Goal: Task Accomplishment & Management: Use online tool/utility

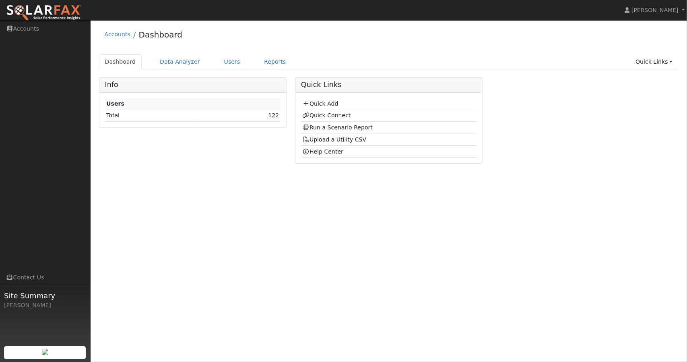
click at [278, 113] on link "122" at bounding box center [273, 115] width 11 height 6
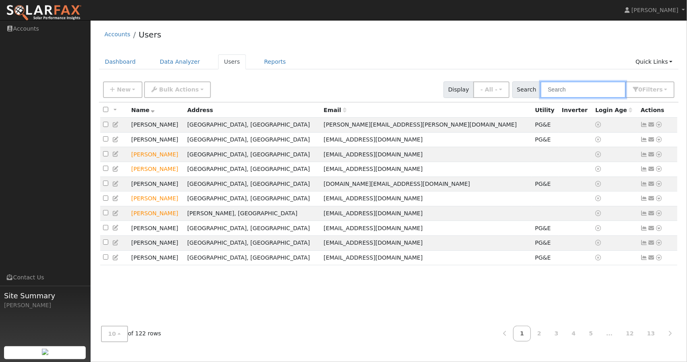
click at [601, 93] on input "text" at bounding box center [583, 89] width 85 height 17
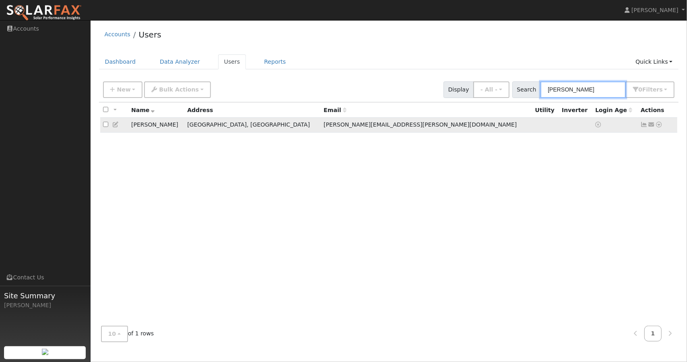
type input "[PERSON_NAME]"
click at [658, 125] on icon at bounding box center [659, 125] width 7 height 6
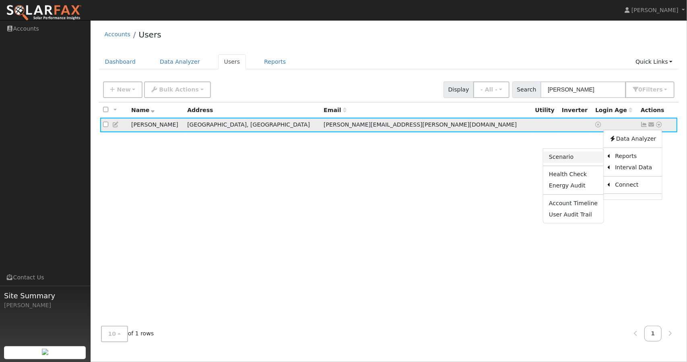
click at [579, 159] on link "Scenario" at bounding box center [574, 156] width 60 height 11
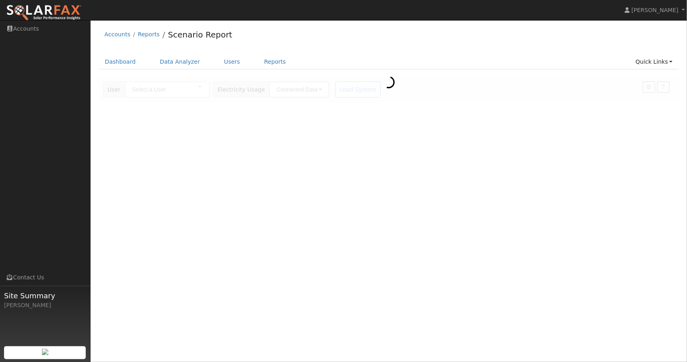
type input "[PERSON_NAME]"
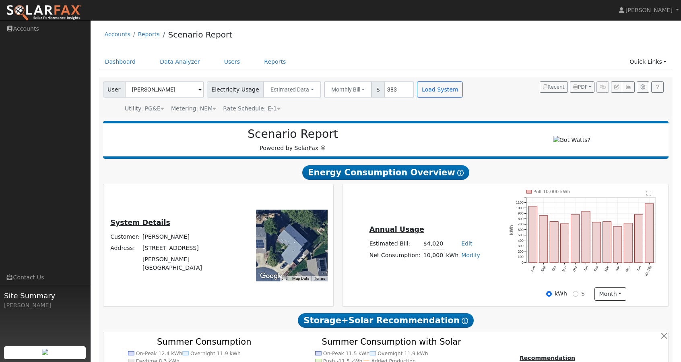
click at [450, 137] on h2 "Scenario Report" at bounding box center [293, 134] width 364 height 14
click at [274, 88] on button "Estimated Data" at bounding box center [292, 89] width 58 height 16
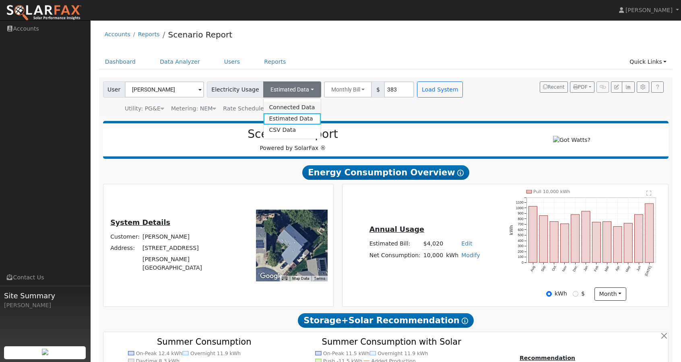
click at [273, 103] on link "Connected Data" at bounding box center [291, 106] width 57 height 11
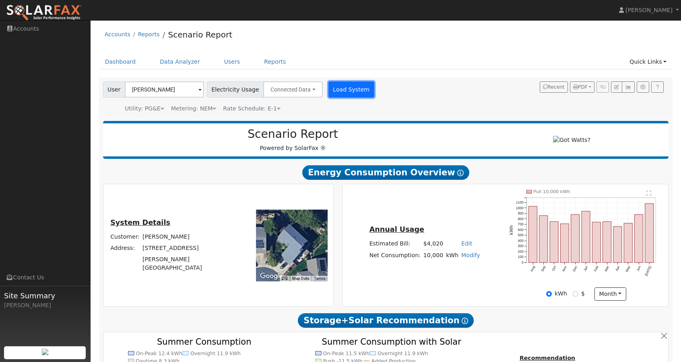
click at [337, 93] on button "Load System" at bounding box center [352, 89] width 46 height 16
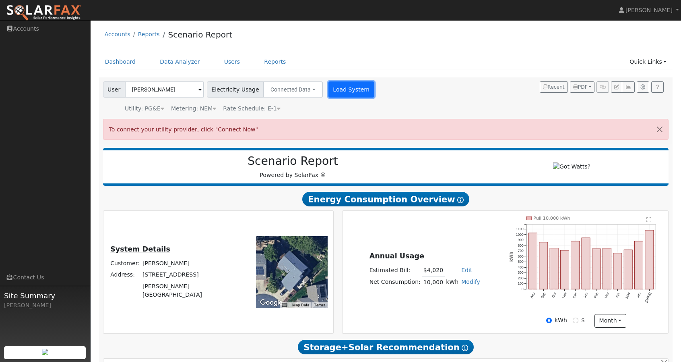
click at [337, 93] on button "Load System" at bounding box center [352, 89] width 46 height 16
click at [603, 87] on span at bounding box center [603, 86] width 12 height 11
click at [652, 62] on link "Quick Links" at bounding box center [648, 61] width 49 height 15
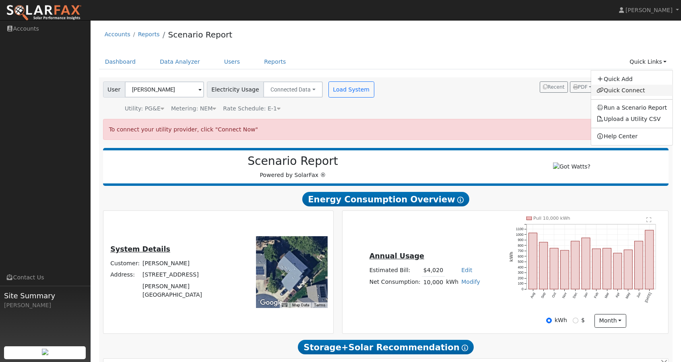
click at [632, 87] on link "Quick Connect" at bounding box center [632, 90] width 82 height 11
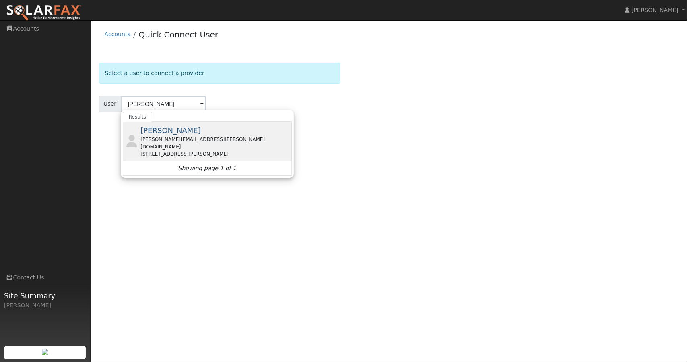
click at [155, 131] on span "[PERSON_NAME]" at bounding box center [171, 130] width 60 height 8
type input "[PERSON_NAME]"
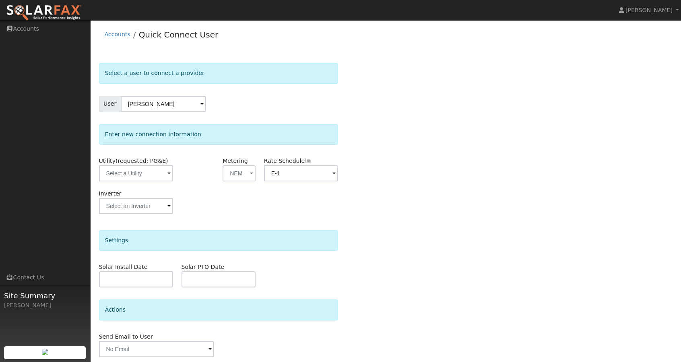
scroll to position [27, 0]
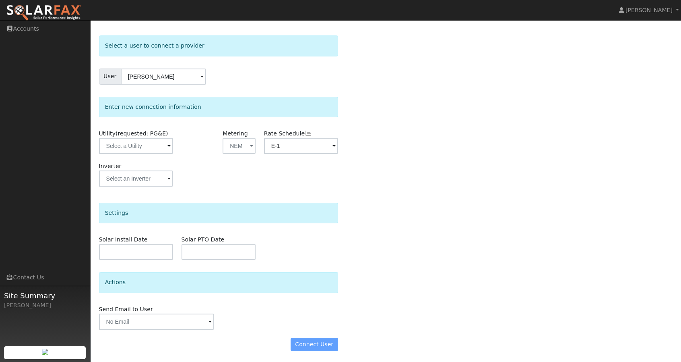
click at [308, 341] on div "Connect User" at bounding box center [219, 344] width 248 height 14
click at [322, 344] on div "Connect User" at bounding box center [219, 344] width 248 height 14
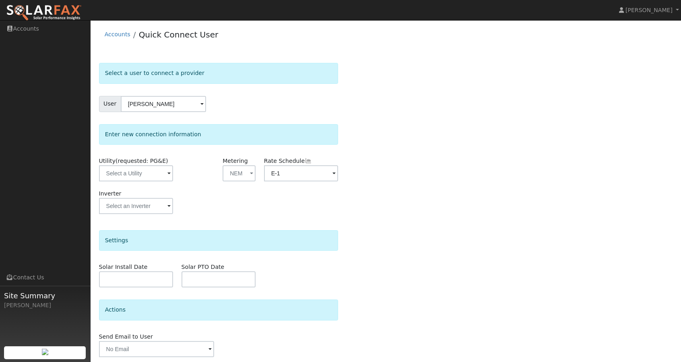
click at [112, 29] on div "Accounts Quick Connect User" at bounding box center [386, 36] width 574 height 25
click at [112, 36] on link "Accounts" at bounding box center [118, 34] width 26 height 6
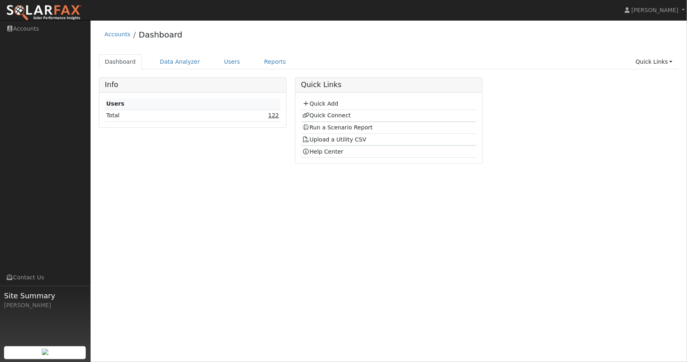
click at [278, 116] on link "122" at bounding box center [273, 115] width 11 height 6
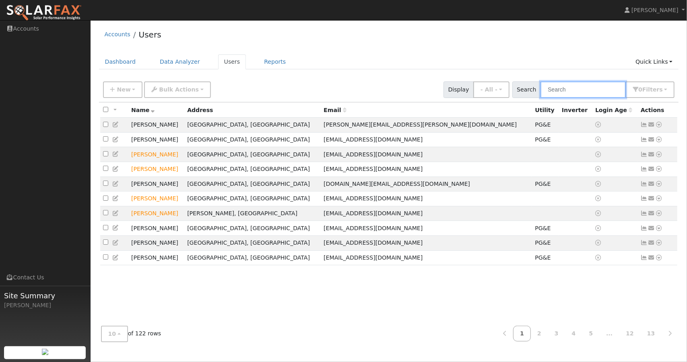
click at [559, 90] on input "text" at bounding box center [583, 89] width 85 height 17
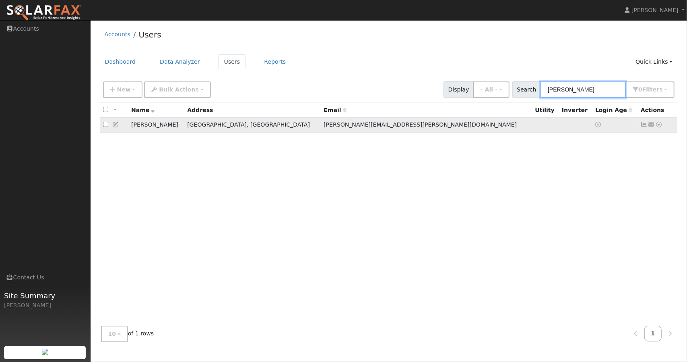
type input "[PERSON_NAME]"
click at [660, 127] on icon at bounding box center [659, 125] width 7 height 6
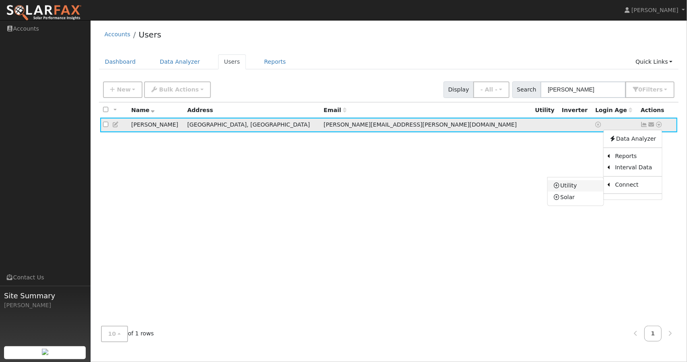
click at [582, 184] on link "Utility" at bounding box center [576, 185] width 56 height 11
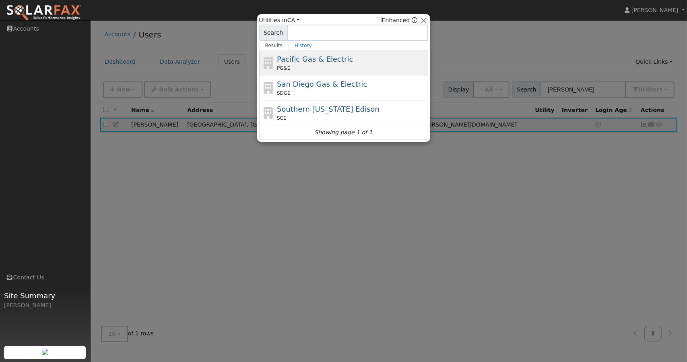
click at [328, 55] on span "Pacific Gas & Electric" at bounding box center [315, 59] width 76 height 8
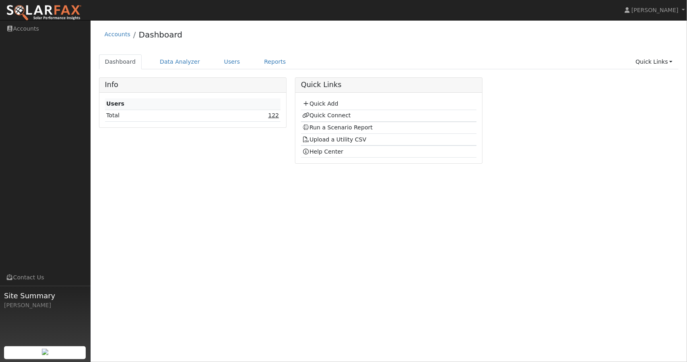
click at [277, 115] on link "122" at bounding box center [273, 115] width 11 height 6
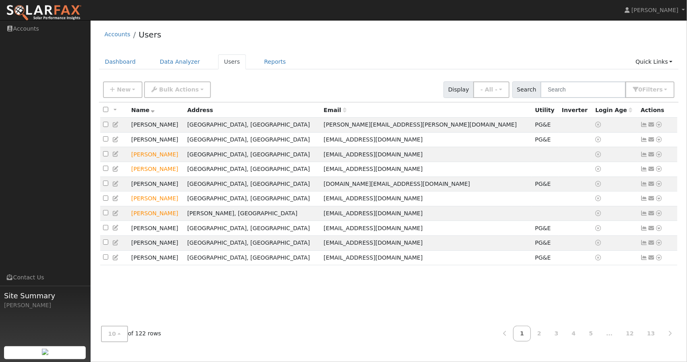
click at [277, 115] on th "Address" at bounding box center [252, 109] width 137 height 15
click at [565, 84] on input "text" at bounding box center [583, 89] width 85 height 17
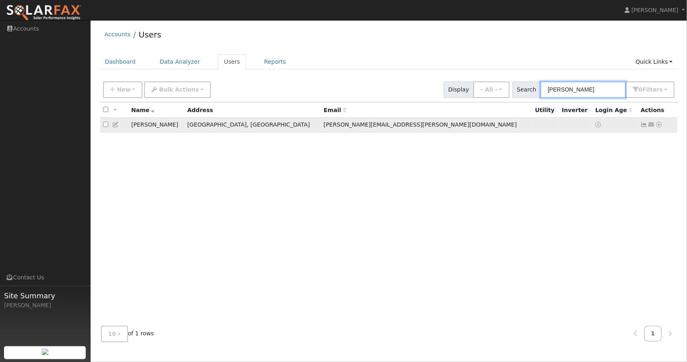
type input "[PERSON_NAME]"
click at [660, 126] on icon at bounding box center [659, 125] width 7 height 6
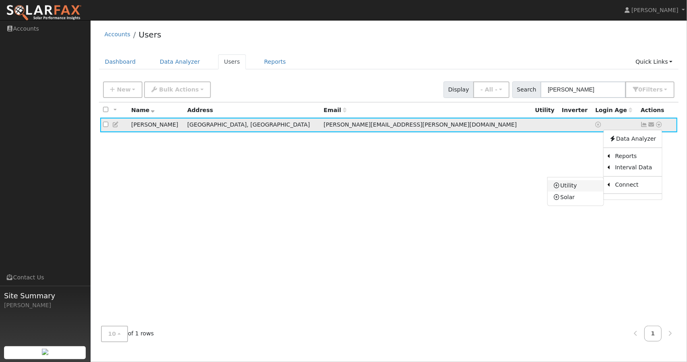
click at [582, 183] on link "Utility" at bounding box center [576, 185] width 56 height 11
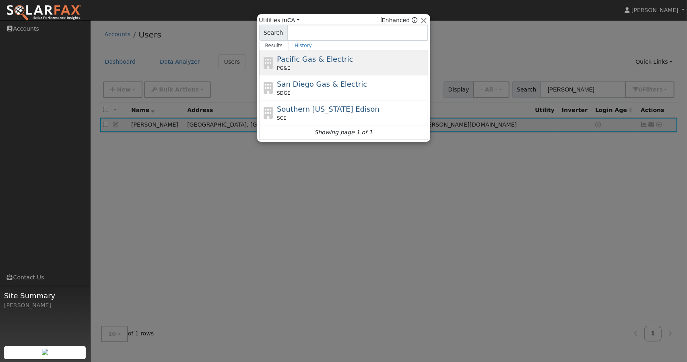
click at [370, 56] on div "Pacific Gas & Electric PG&E" at bounding box center [351, 63] width 149 height 18
